Goal: Task Accomplishment & Management: Complete application form

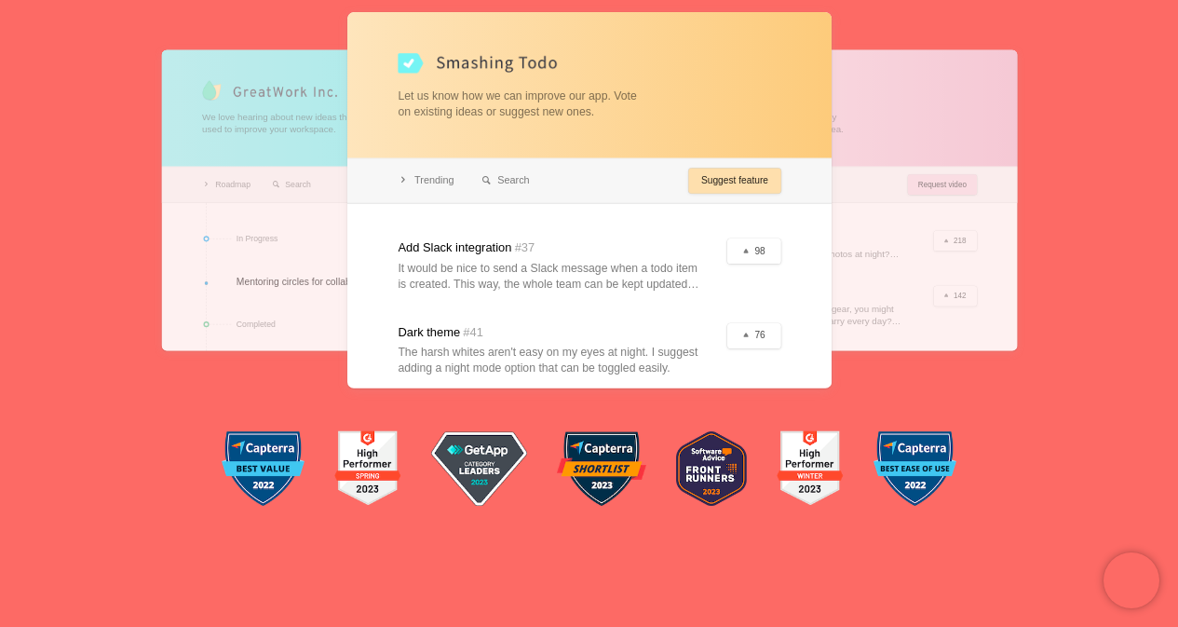
scroll to position [279, 0]
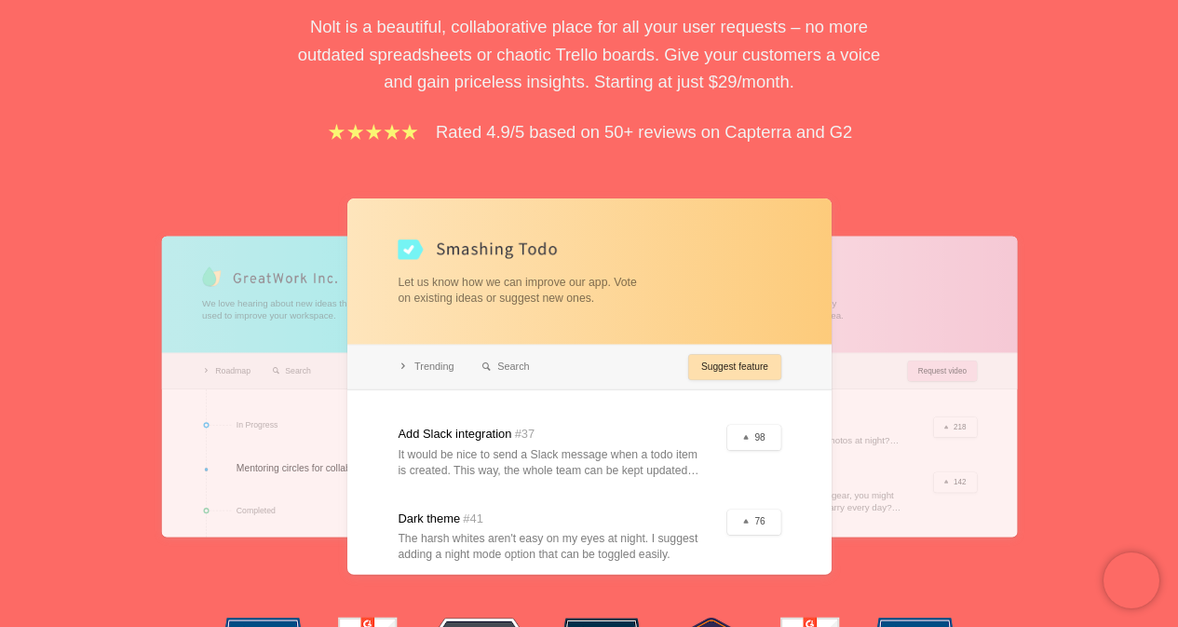
click at [730, 325] on div at bounding box center [589, 386] width 484 height 376
click at [728, 358] on div at bounding box center [589, 386] width 484 height 376
click at [717, 375] on div at bounding box center [589, 386] width 484 height 376
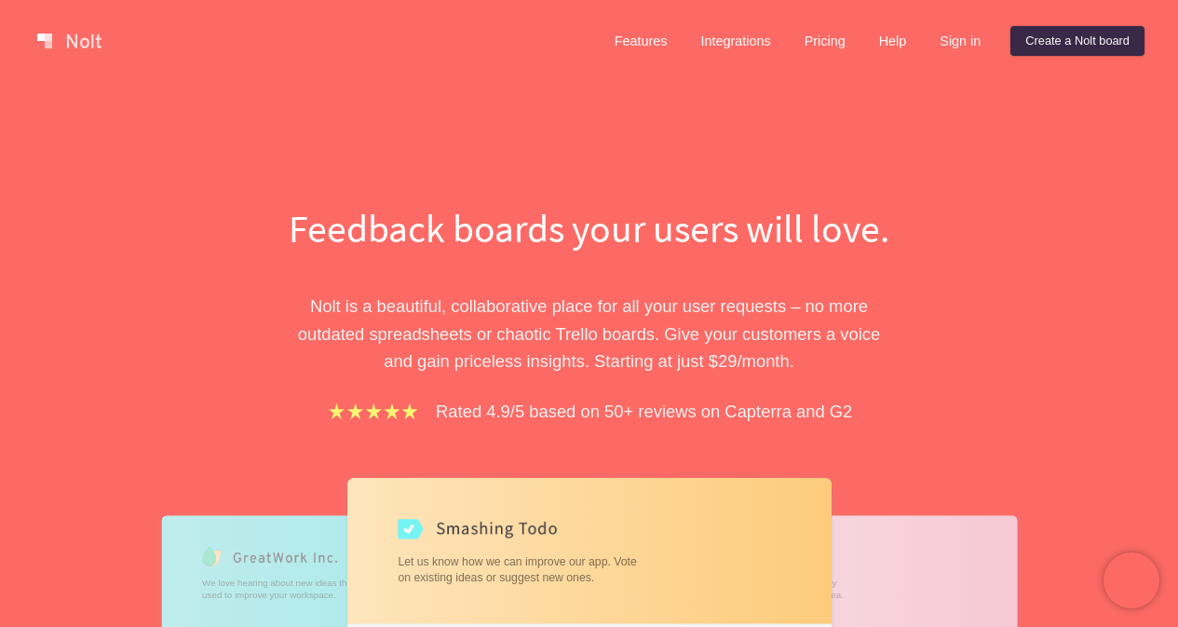
scroll to position [186, 0]
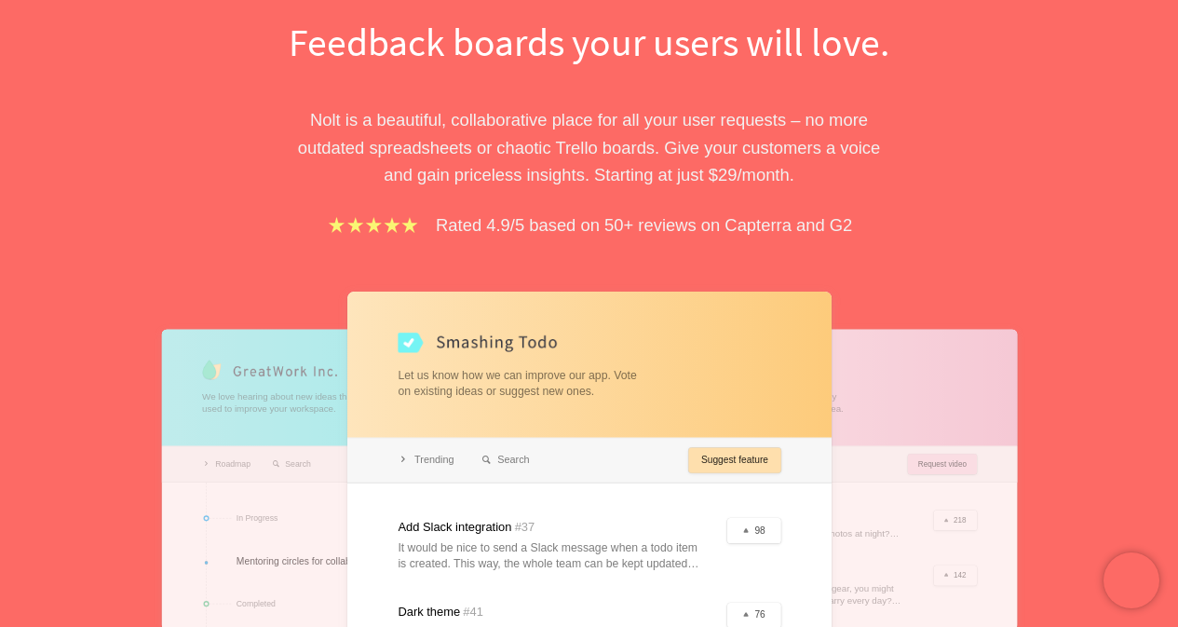
click at [394, 339] on div at bounding box center [589, 479] width 484 height 376
click at [740, 455] on div at bounding box center [589, 479] width 484 height 376
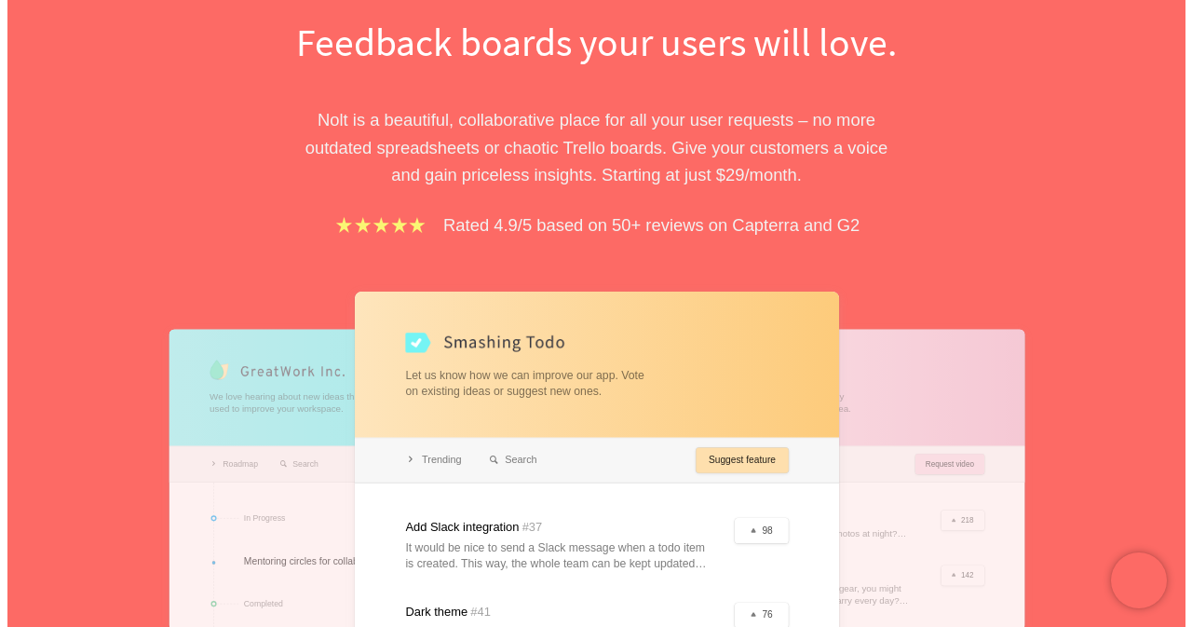
scroll to position [0, 0]
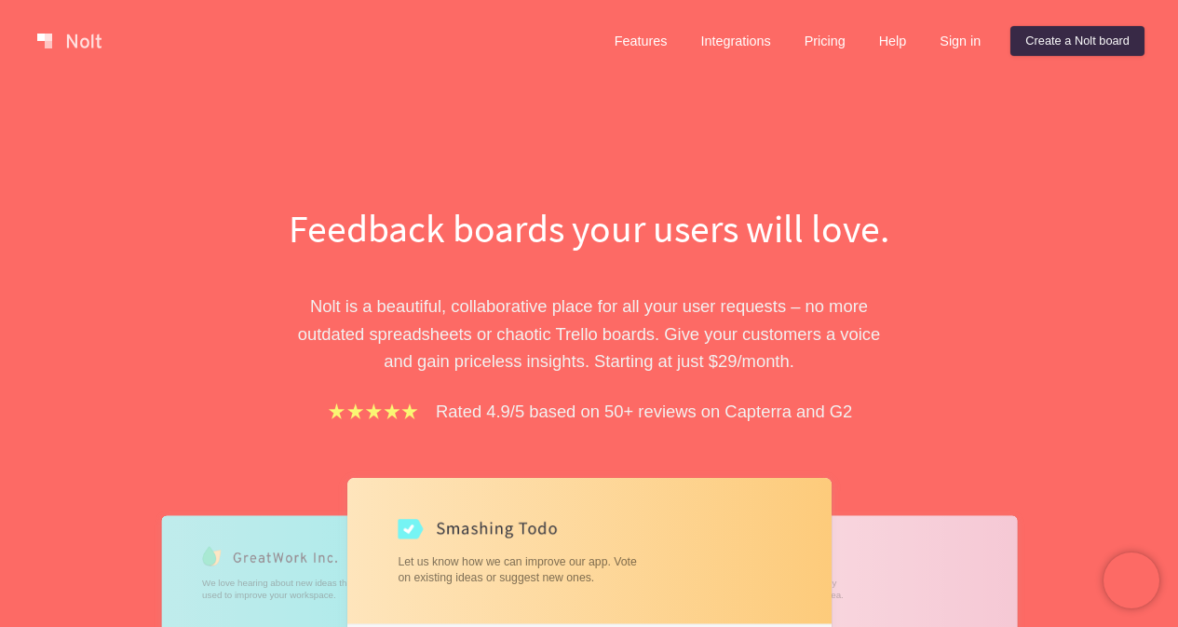
click at [1096, 23] on div "Features Integrations Pricing Help Sign in Create a [PERSON_NAME] board" at bounding box center [872, 40] width 552 height 37
click at [1097, 42] on link "Create a Nolt board" at bounding box center [1077, 41] width 134 height 30
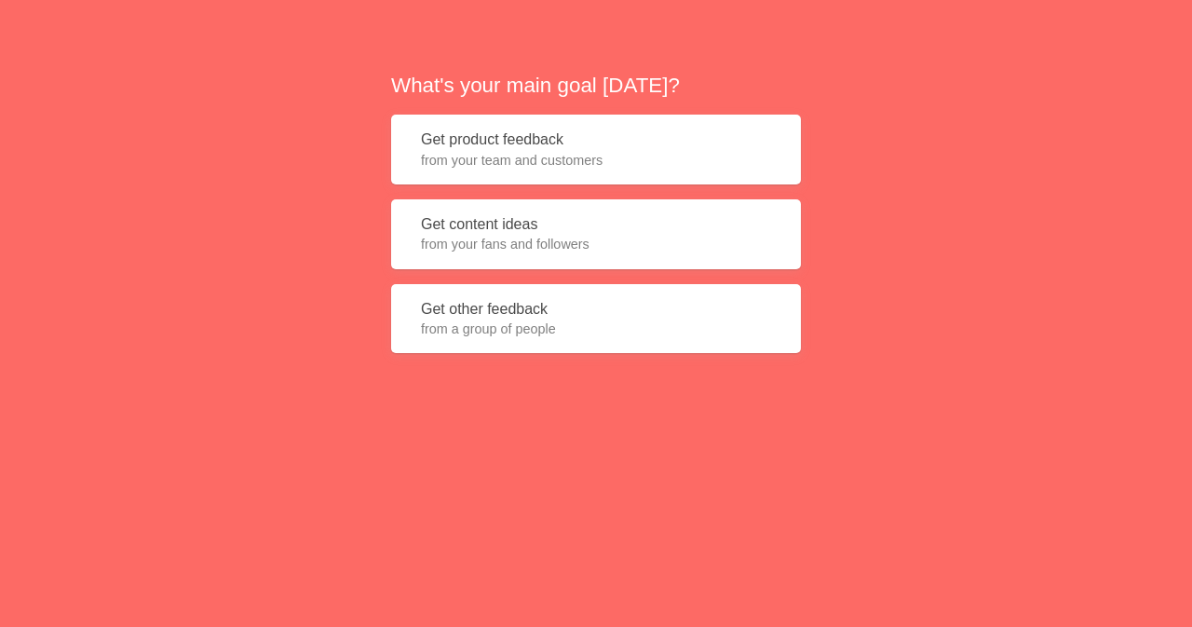
click at [683, 148] on button "Get product feedback from your team and customers" at bounding box center [596, 150] width 410 height 70
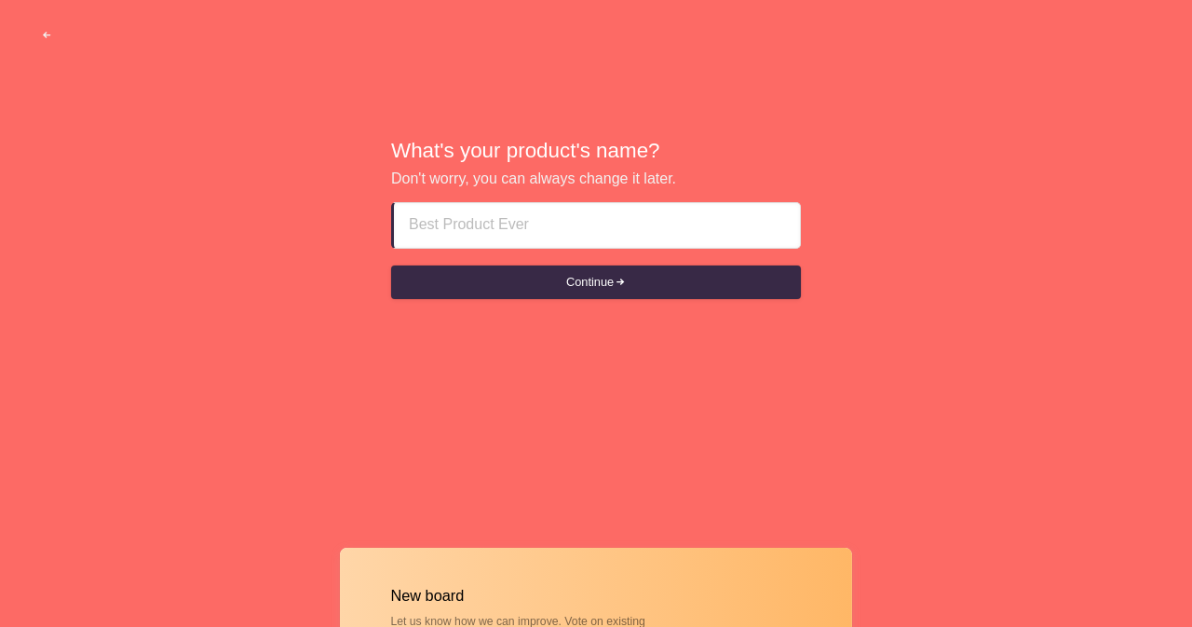
click at [555, 198] on div "What's your product's name? Don't worry, you can always change it later. Contin…" at bounding box center [596, 217] width 410 height 163
click at [554, 218] on input at bounding box center [597, 225] width 376 height 45
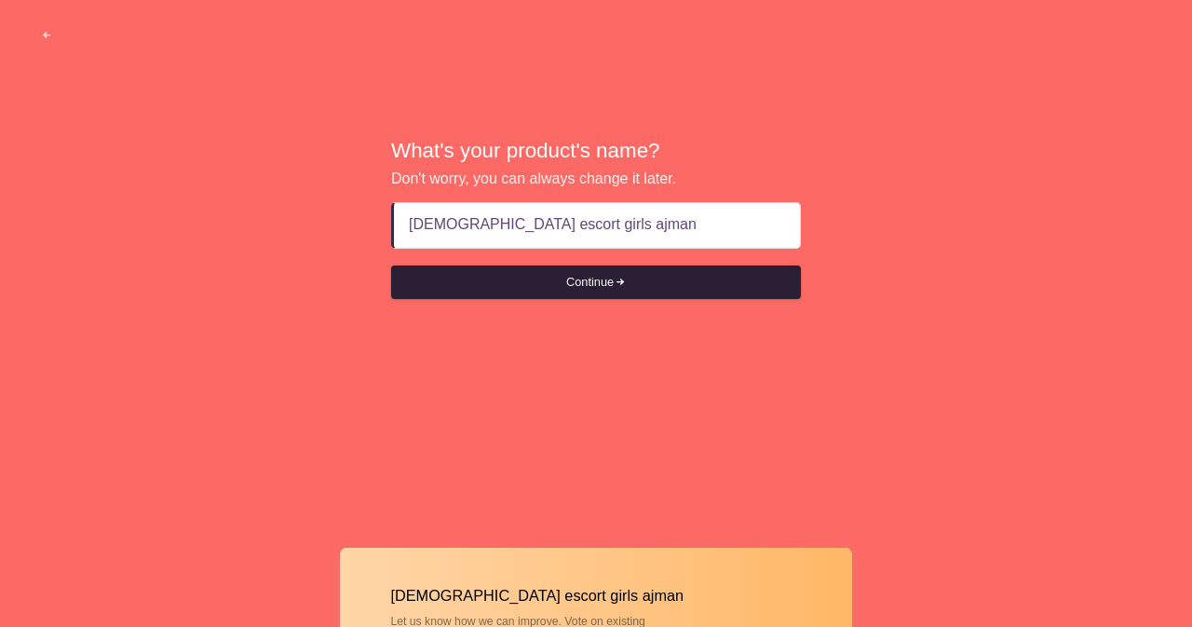
click at [592, 275] on button "Continue" at bounding box center [596, 282] width 410 height 34
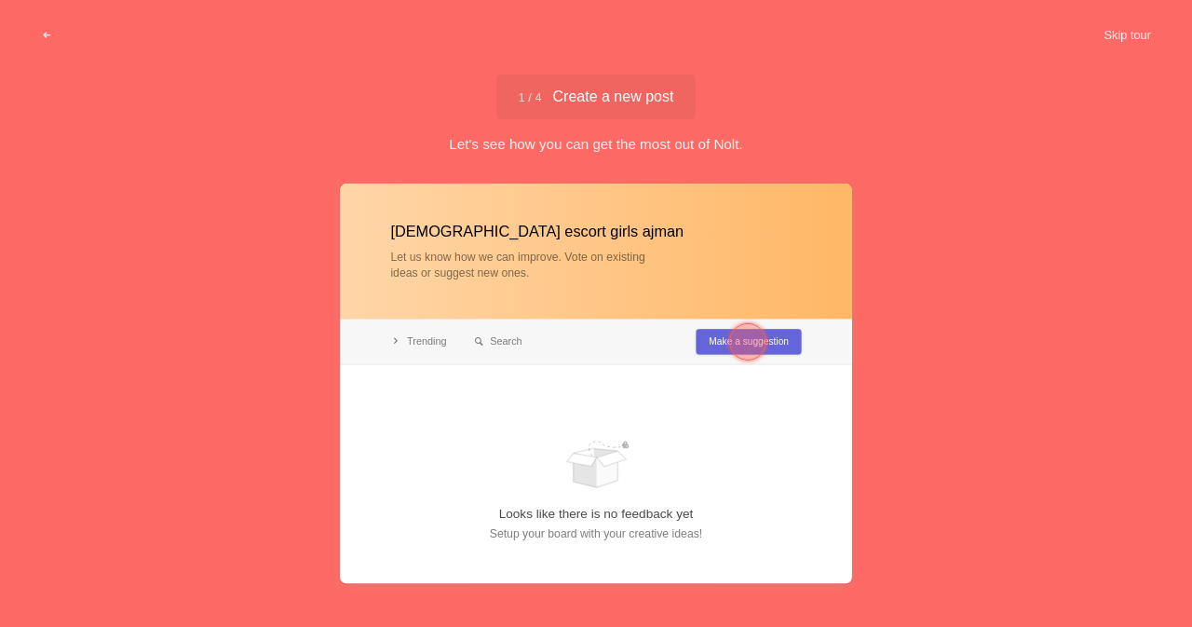
type input "[DEMOGRAPHIC_DATA] escort girls ajman"
click at [747, 340] on div at bounding box center [747, 341] width 37 height 37
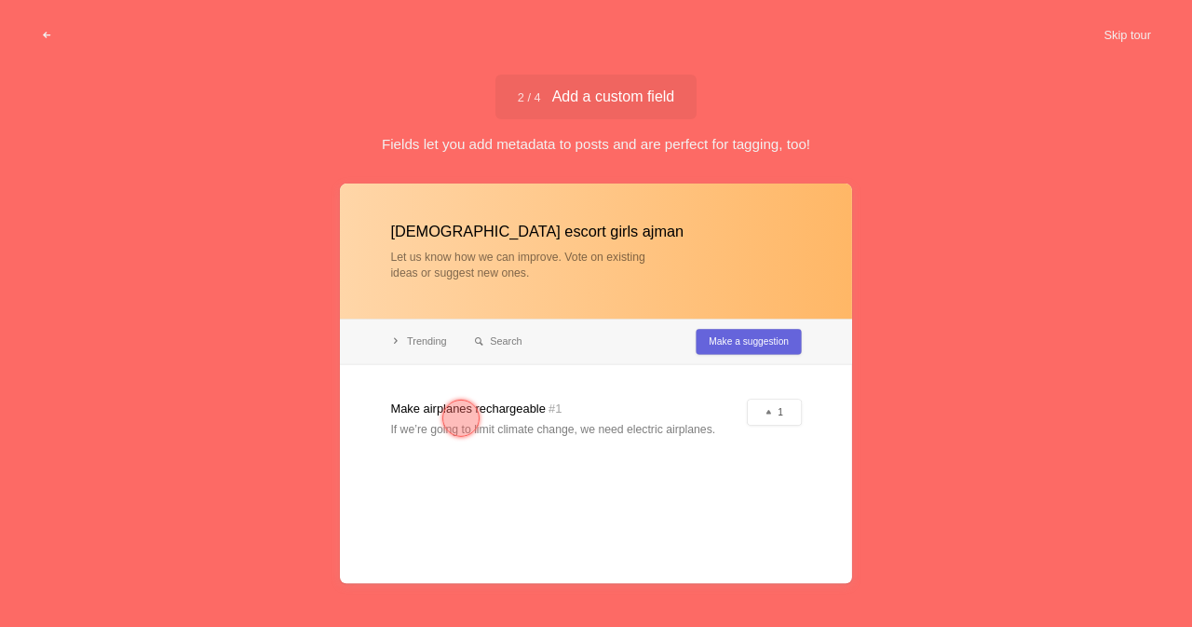
click at [451, 419] on div at bounding box center [460, 417] width 37 height 37
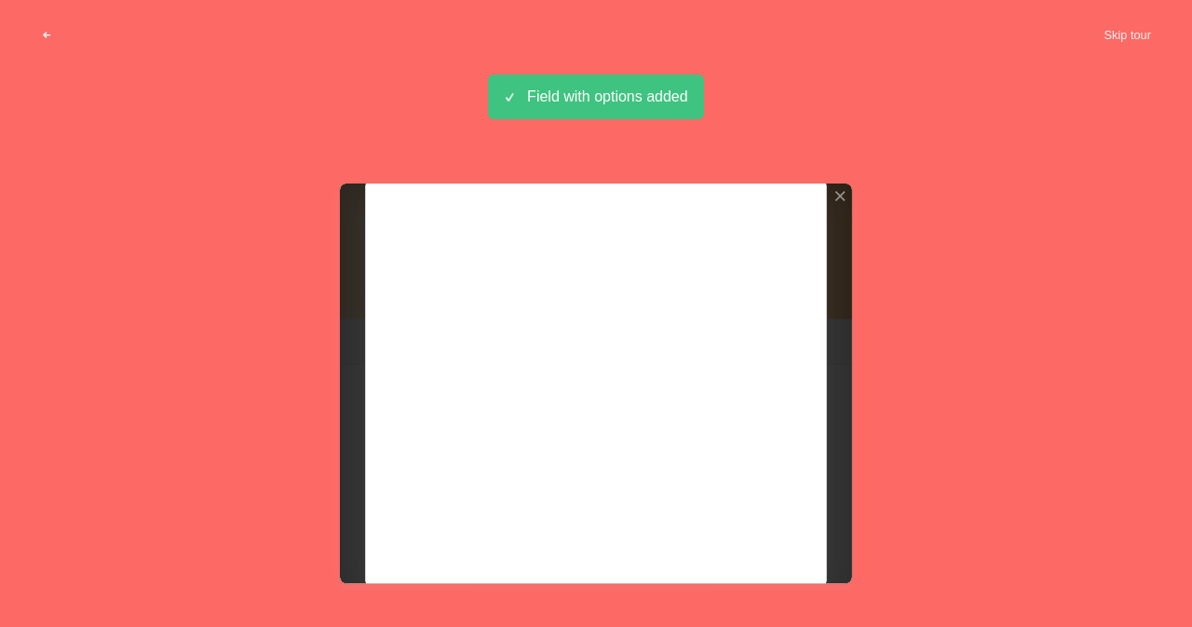
click at [47, 33] on span "button" at bounding box center [47, 36] width 12 height 12
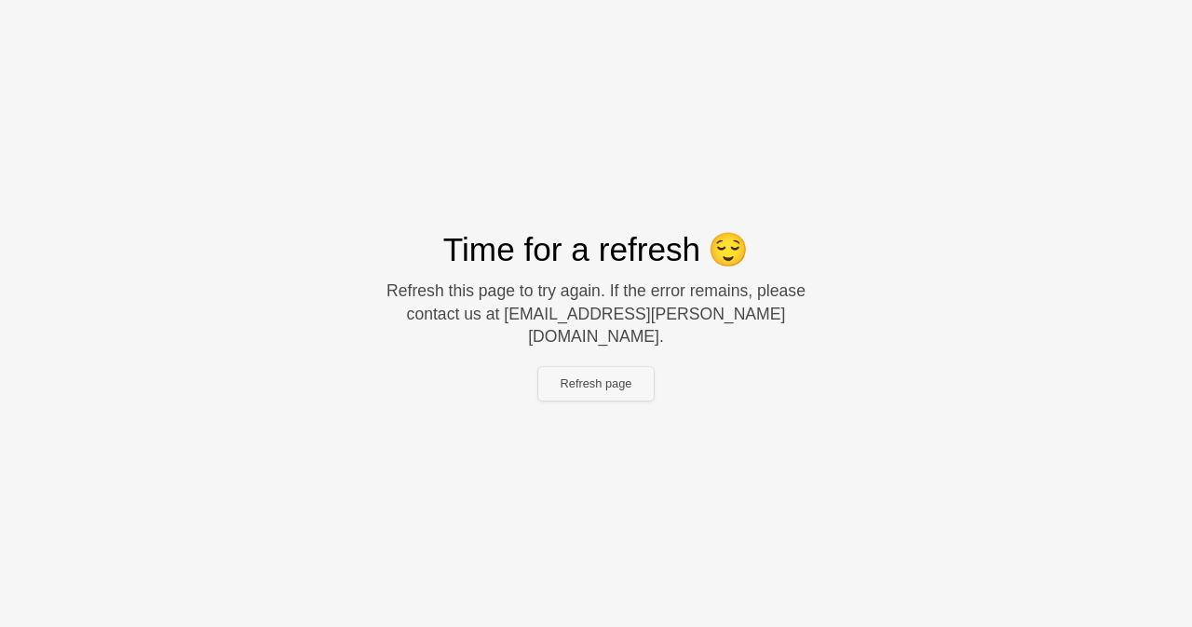
click at [589, 376] on button "Refresh page" at bounding box center [596, 384] width 116 height 34
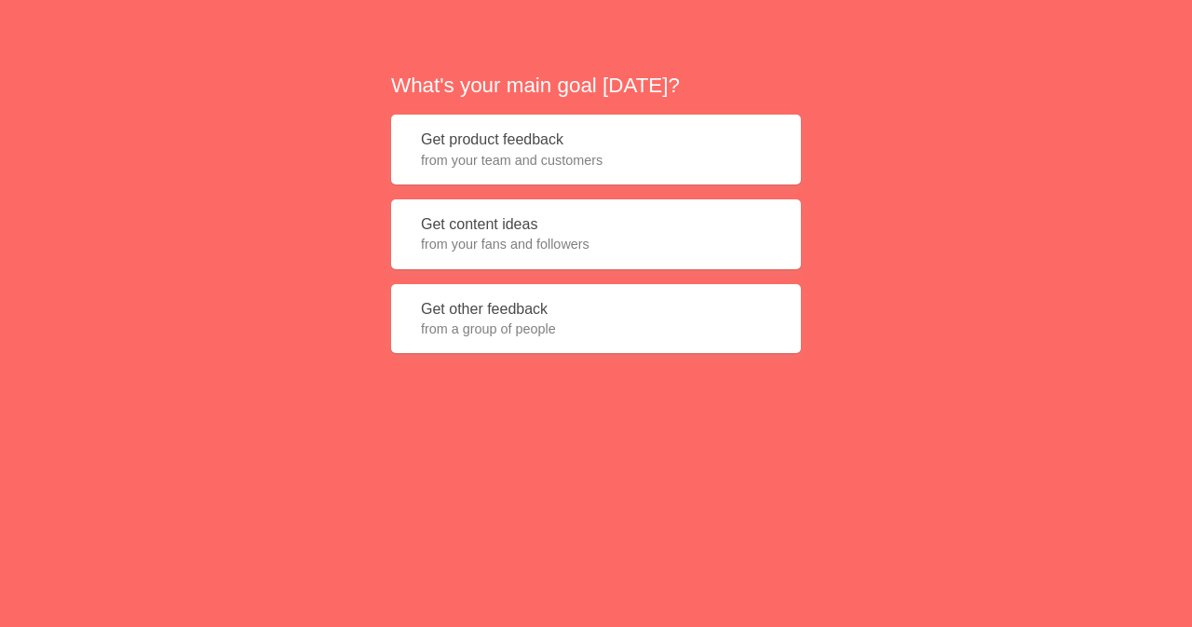
click at [565, 144] on button "Get product feedback from your team and customers" at bounding box center [596, 150] width 410 height 70
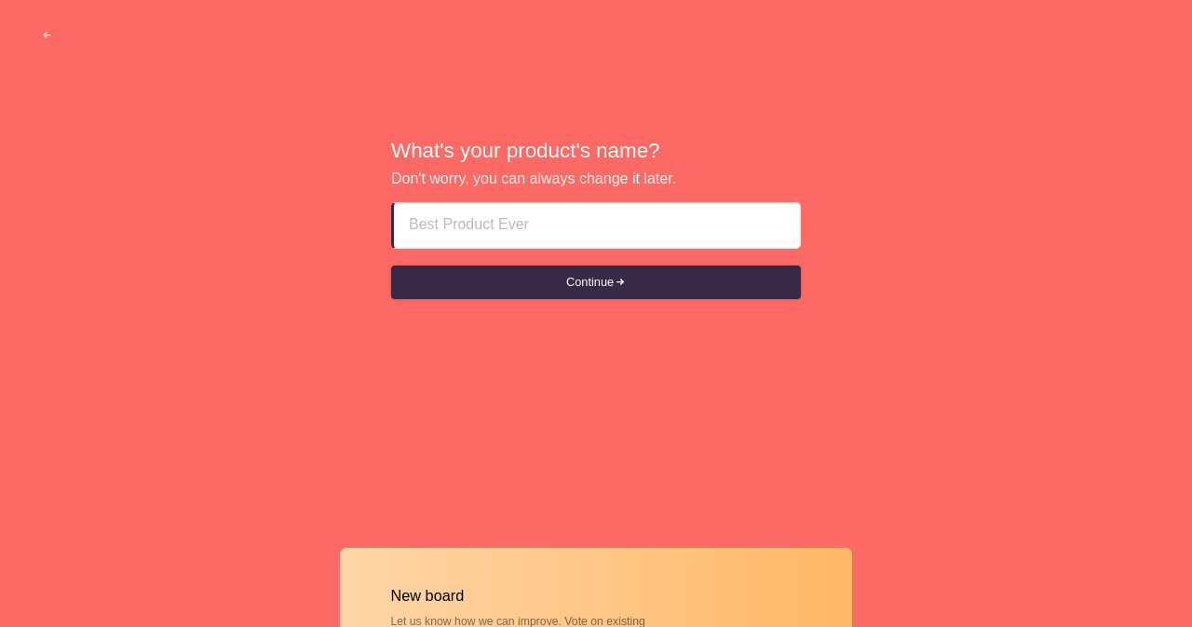
click at [564, 221] on input at bounding box center [597, 225] width 376 height 45
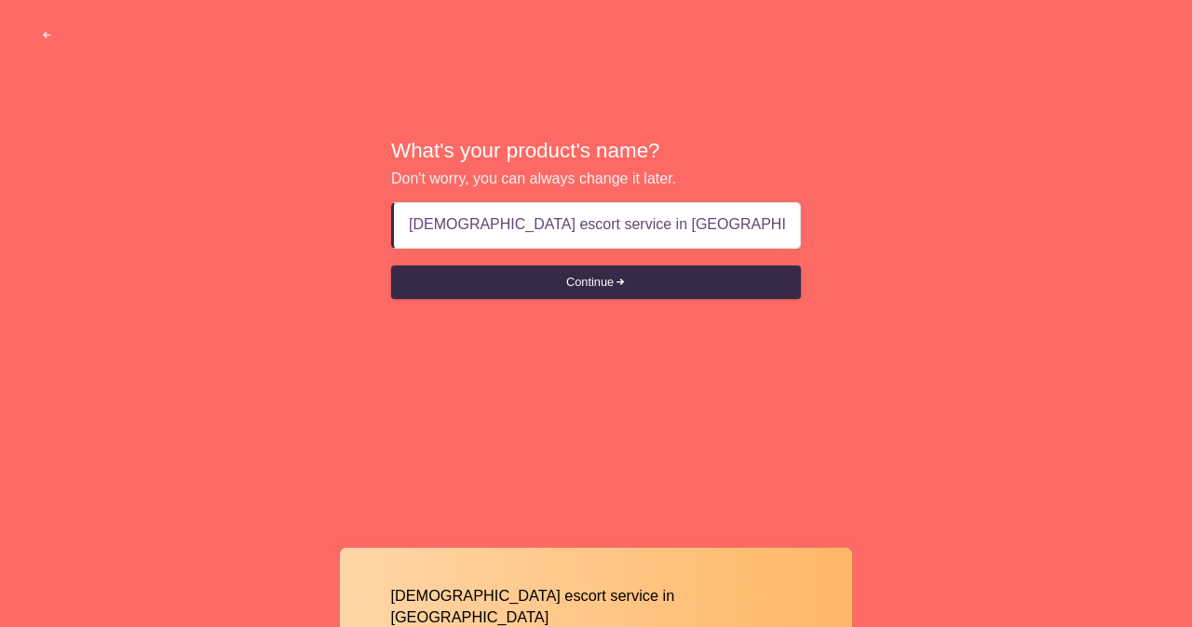
type input "indian escort service in ajman"
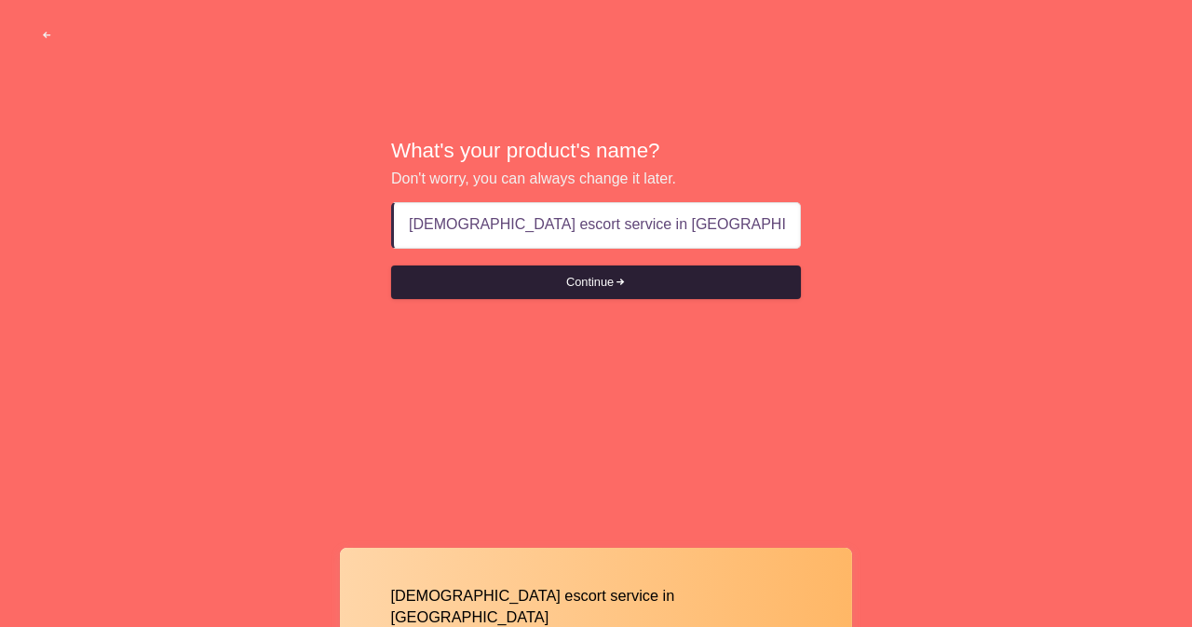
click at [596, 273] on button "Continue" at bounding box center [596, 282] width 410 height 34
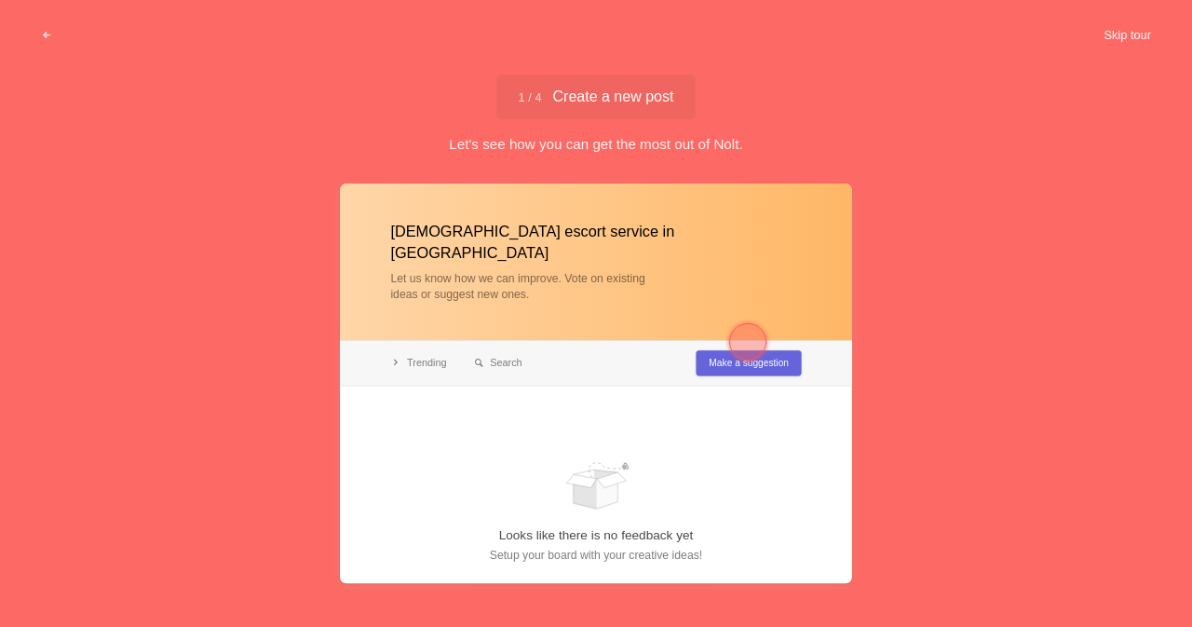
click at [1138, 32] on button "Skip tour" at bounding box center [1127, 36] width 92 height 34
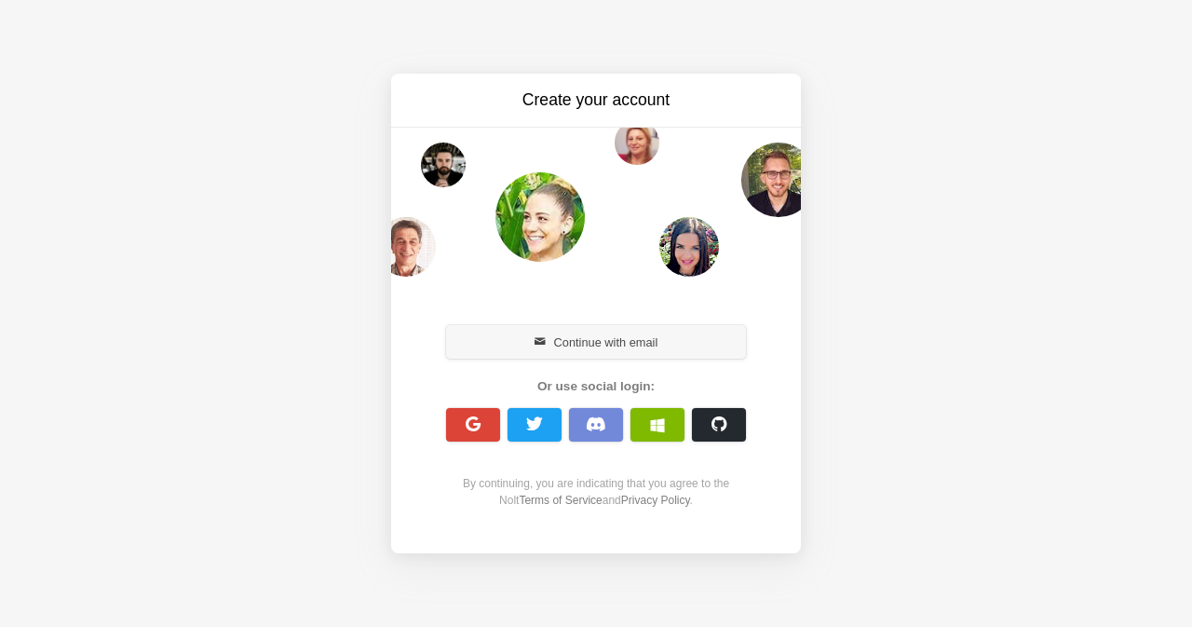
click at [612, 337] on button "Continue with email" at bounding box center [596, 342] width 300 height 34
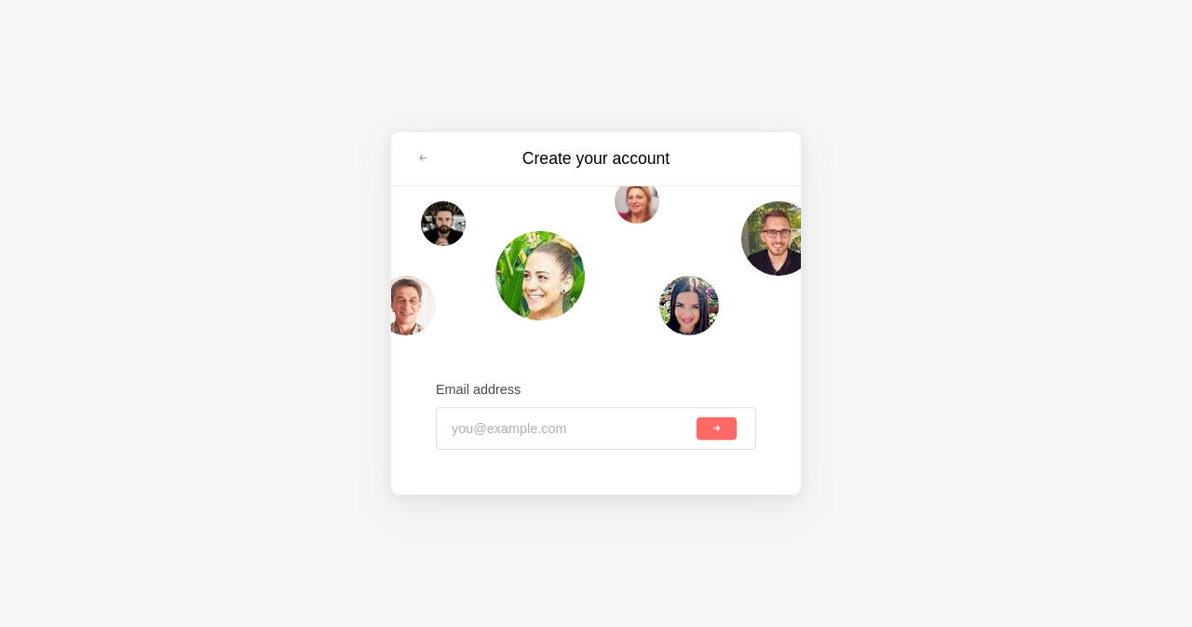
click at [605, 157] on h3 "Create your account" at bounding box center [595, 158] width 313 height 23
click at [724, 425] on button "submit" at bounding box center [716, 428] width 40 height 22
click at [492, 426] on input "email" at bounding box center [572, 428] width 239 height 41
click at [492, 430] on input "email" at bounding box center [572, 428] width 239 height 41
paste input "fki55099@toaik.com"
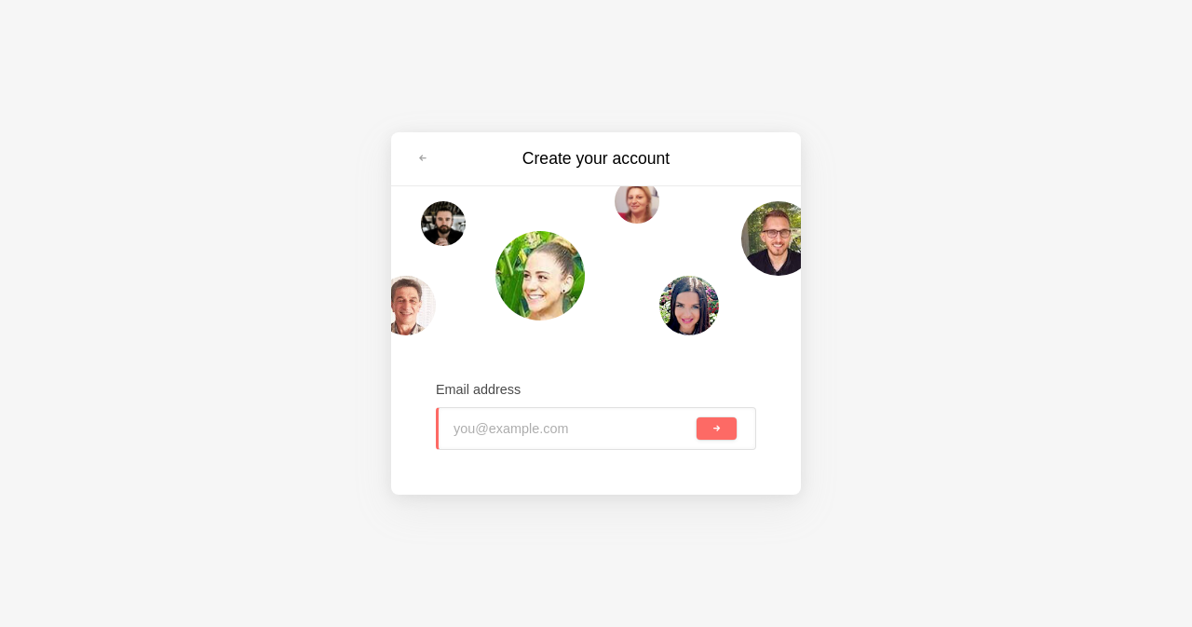
type input "fki55099@toaik.com"
click at [705, 426] on button "submit" at bounding box center [716, 428] width 40 height 22
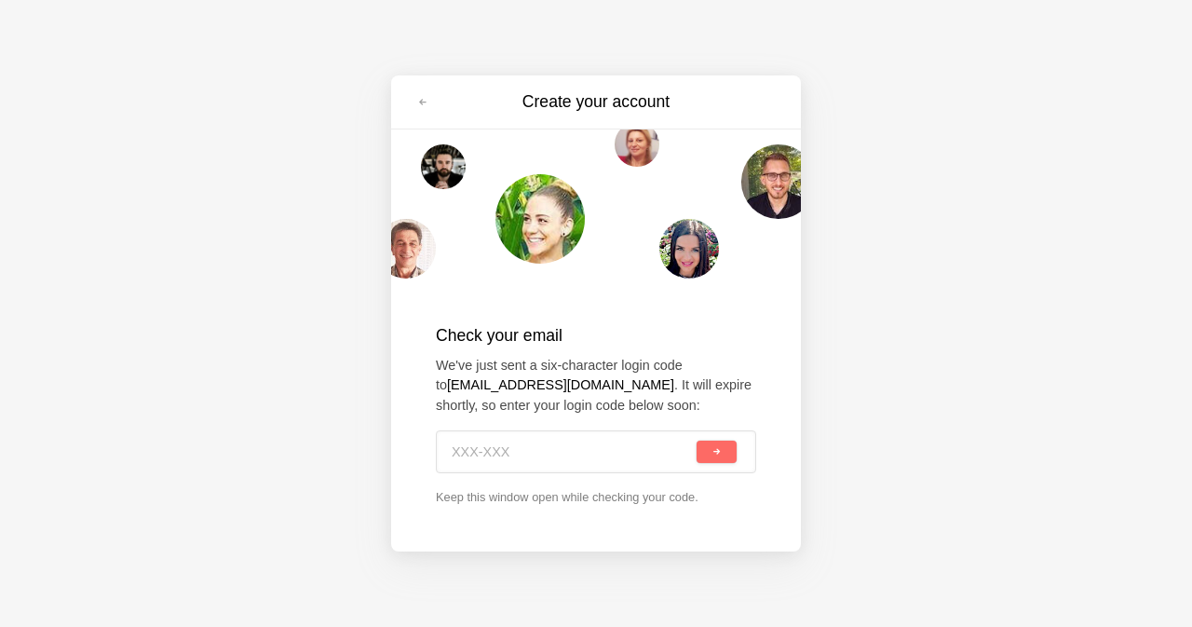
click at [535, 499] on p "Keep this window open while checking your code." at bounding box center [596, 497] width 320 height 18
click at [614, 499] on p "Keep this window open while checking your code." at bounding box center [596, 497] width 320 height 18
click at [577, 502] on p "Keep this window open while checking your code." at bounding box center [596, 497] width 320 height 18
click at [514, 384] on strong "fki55099@toaik.com" at bounding box center [560, 384] width 227 height 15
click at [588, 384] on p "We've just sent a six-character login code to fki55099@toaik.com . It will expi…" at bounding box center [596, 386] width 320 height 61
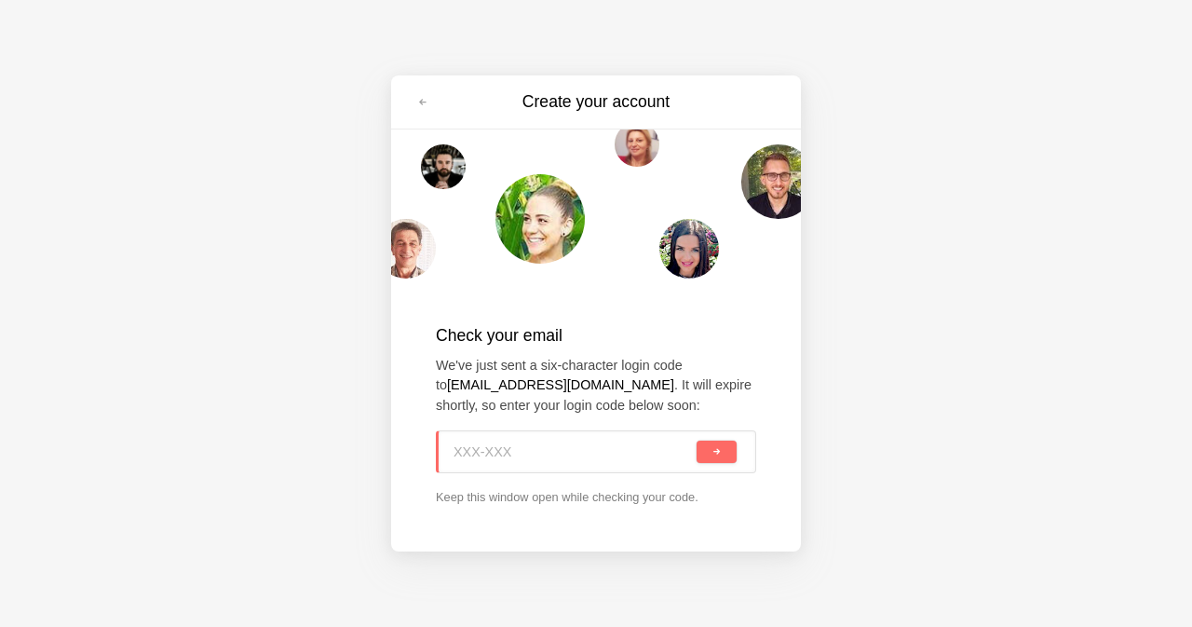
click at [462, 455] on input at bounding box center [572, 451] width 239 height 41
paste input "KNY-7NT"
type input "KNY-7NT"
click at [717, 453] on span "submit" at bounding box center [716, 452] width 10 height 10
